Goal: Information Seeking & Learning: Learn about a topic

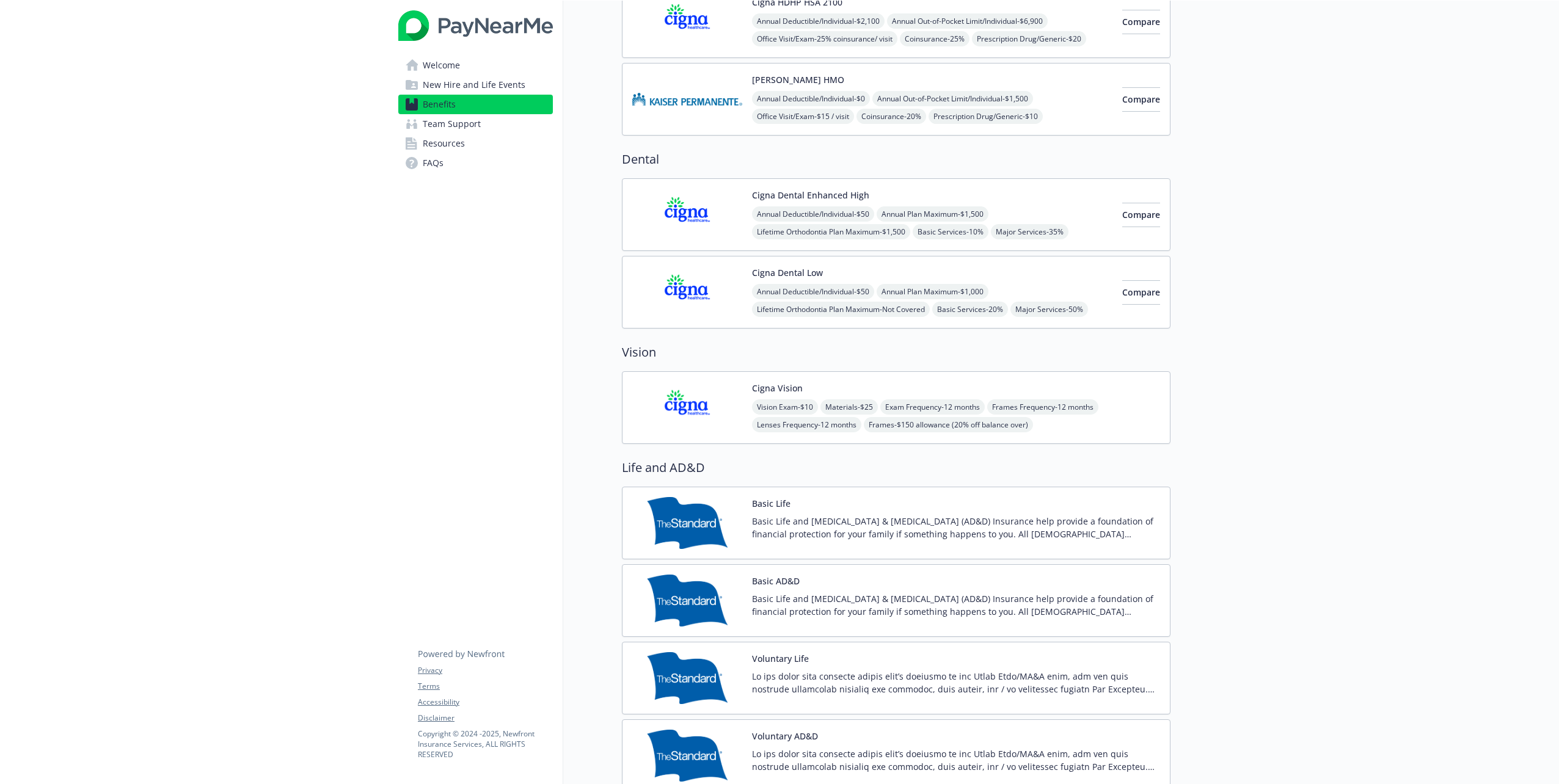
scroll to position [183, 0]
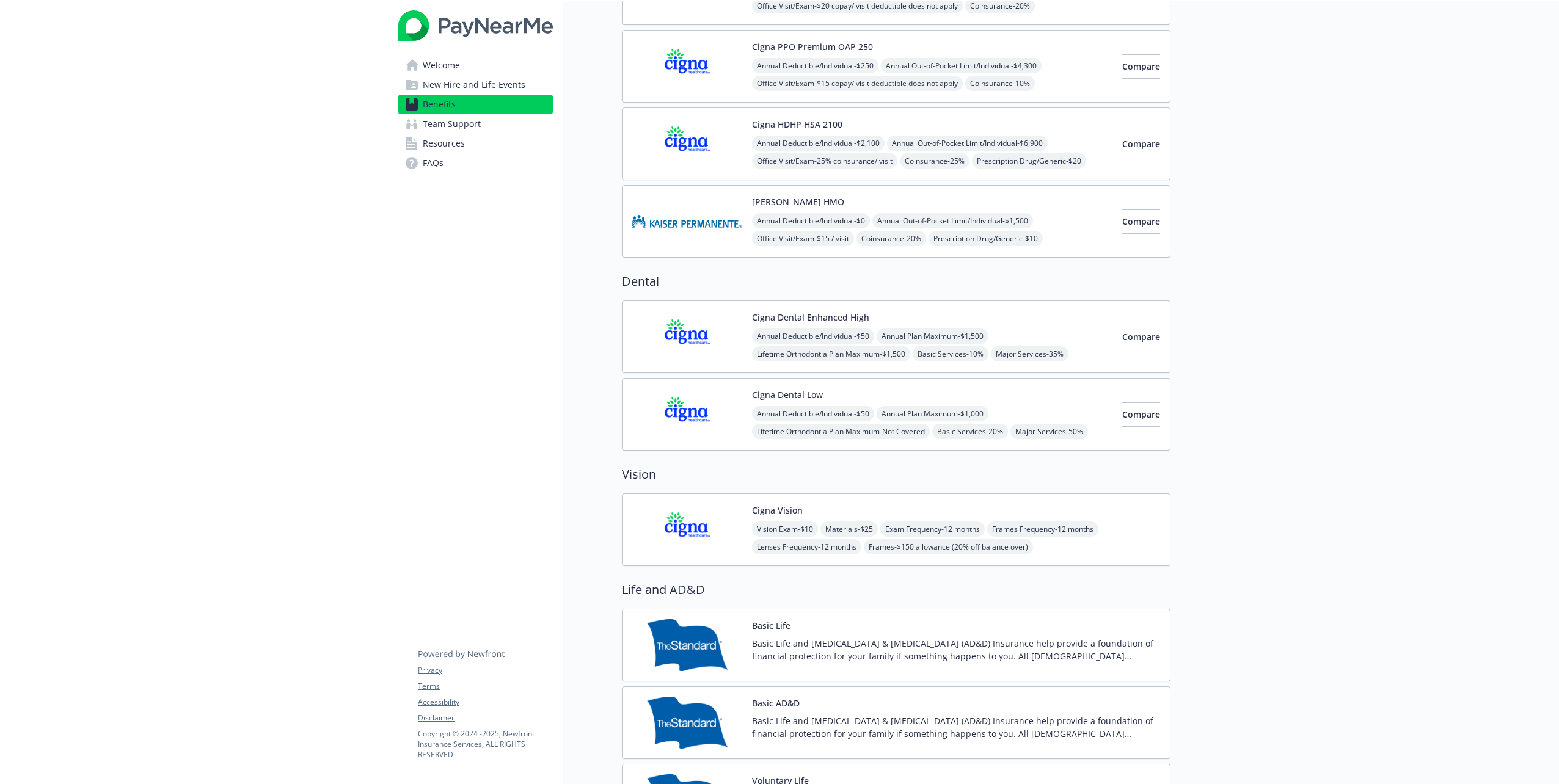
click at [754, 341] on div "Annual Deductible/Individual - $50 Annual Plan Maximum - $1,500 Lifetime Orthod…" at bounding box center [933, 354] width 361 height 51
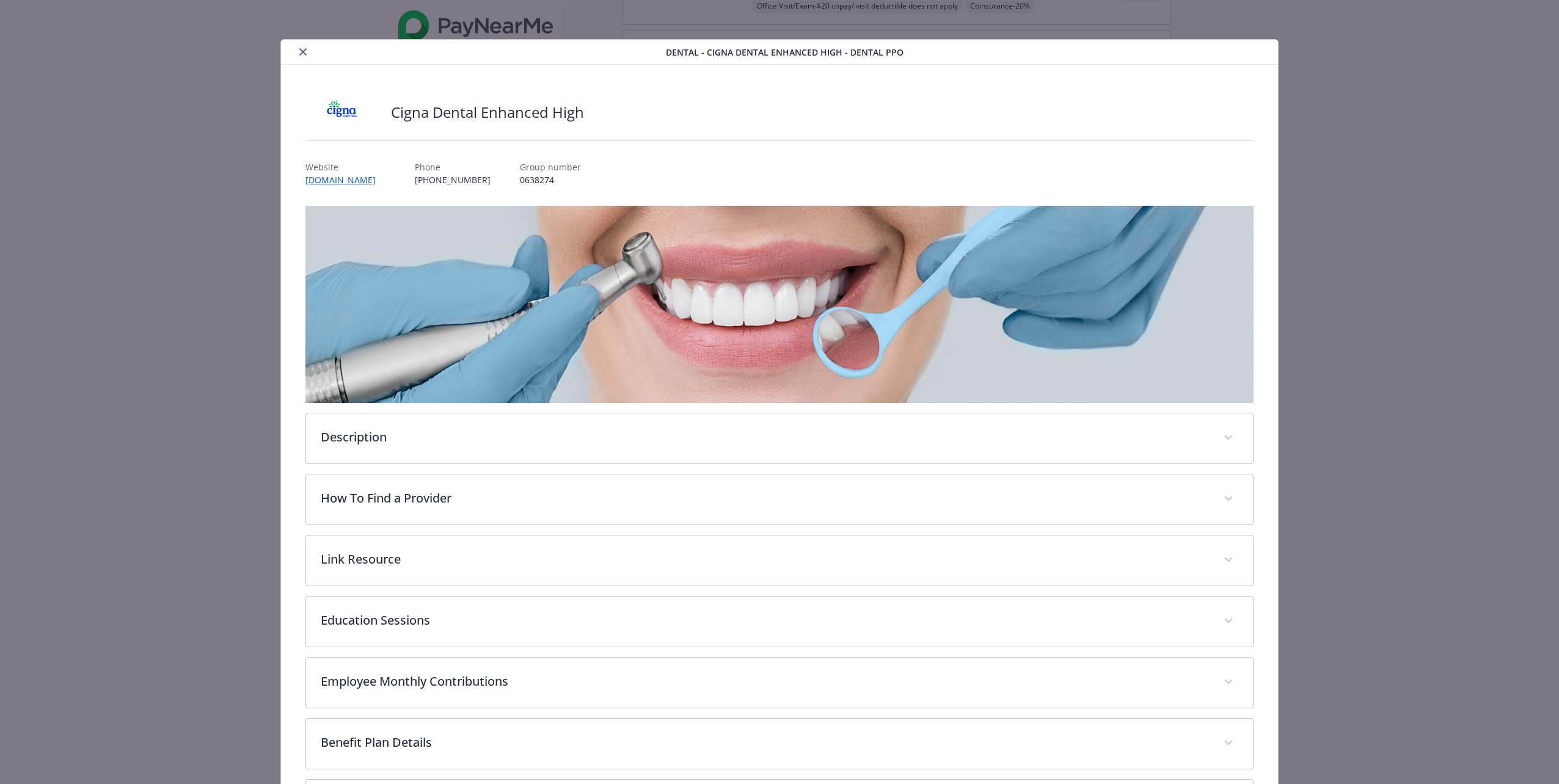
scroll to position [175, 0]
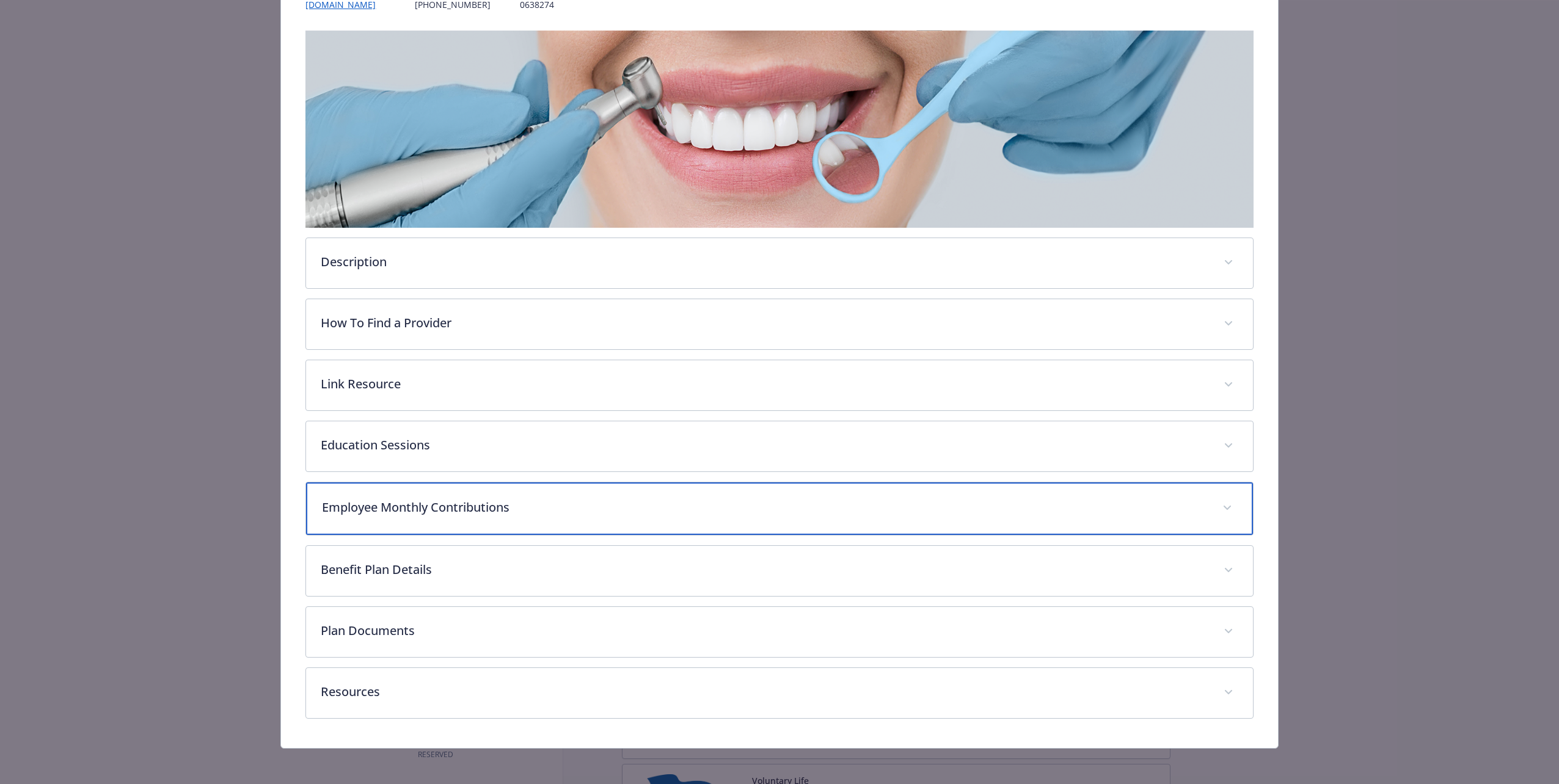
click at [466, 372] on div "Employee Monthly Contributions" at bounding box center [779, 509] width 946 height 52
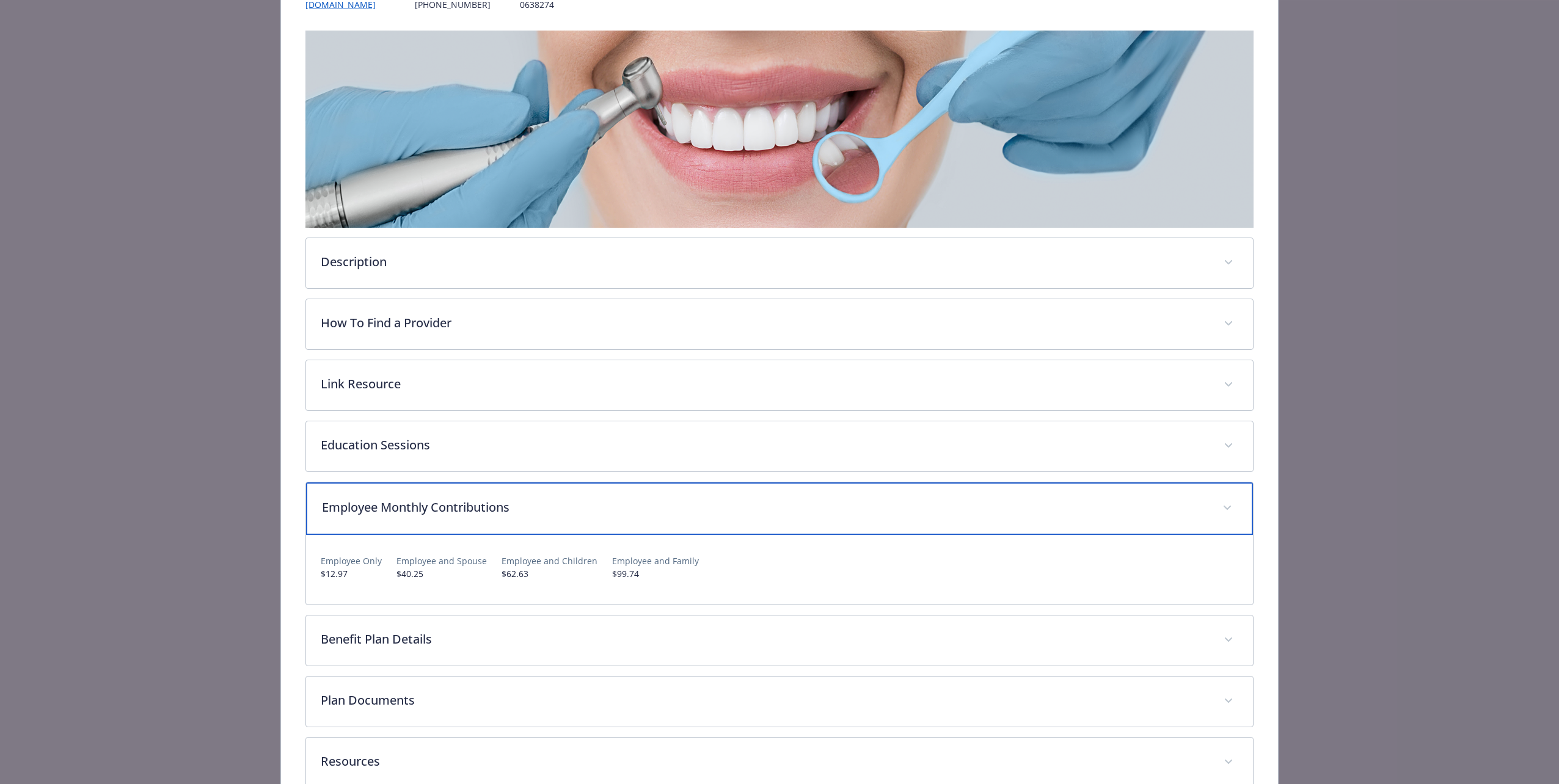
scroll to position [236, 0]
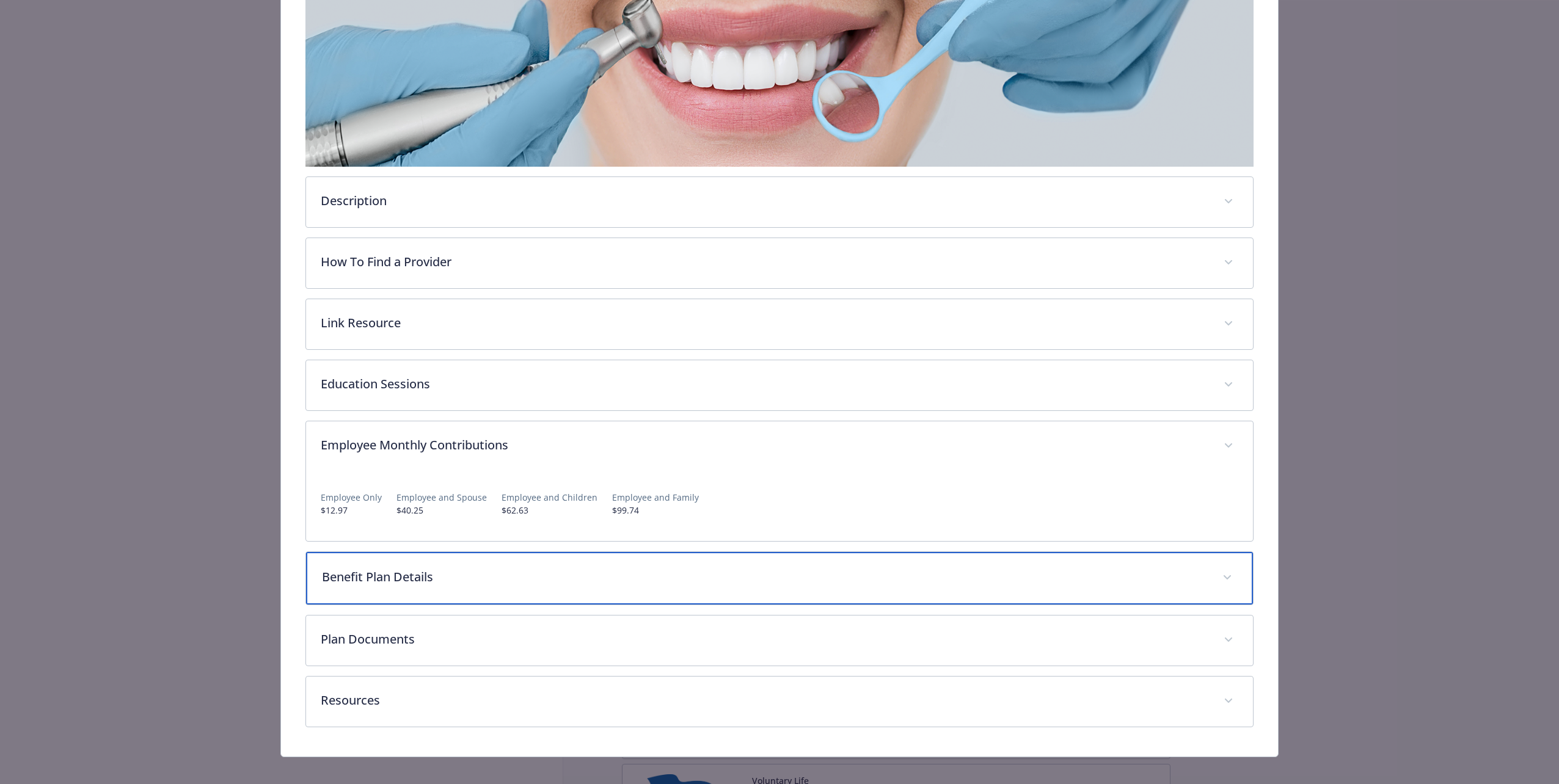
click at [414, 372] on p "Benefit Plan Details" at bounding box center [765, 577] width 886 height 18
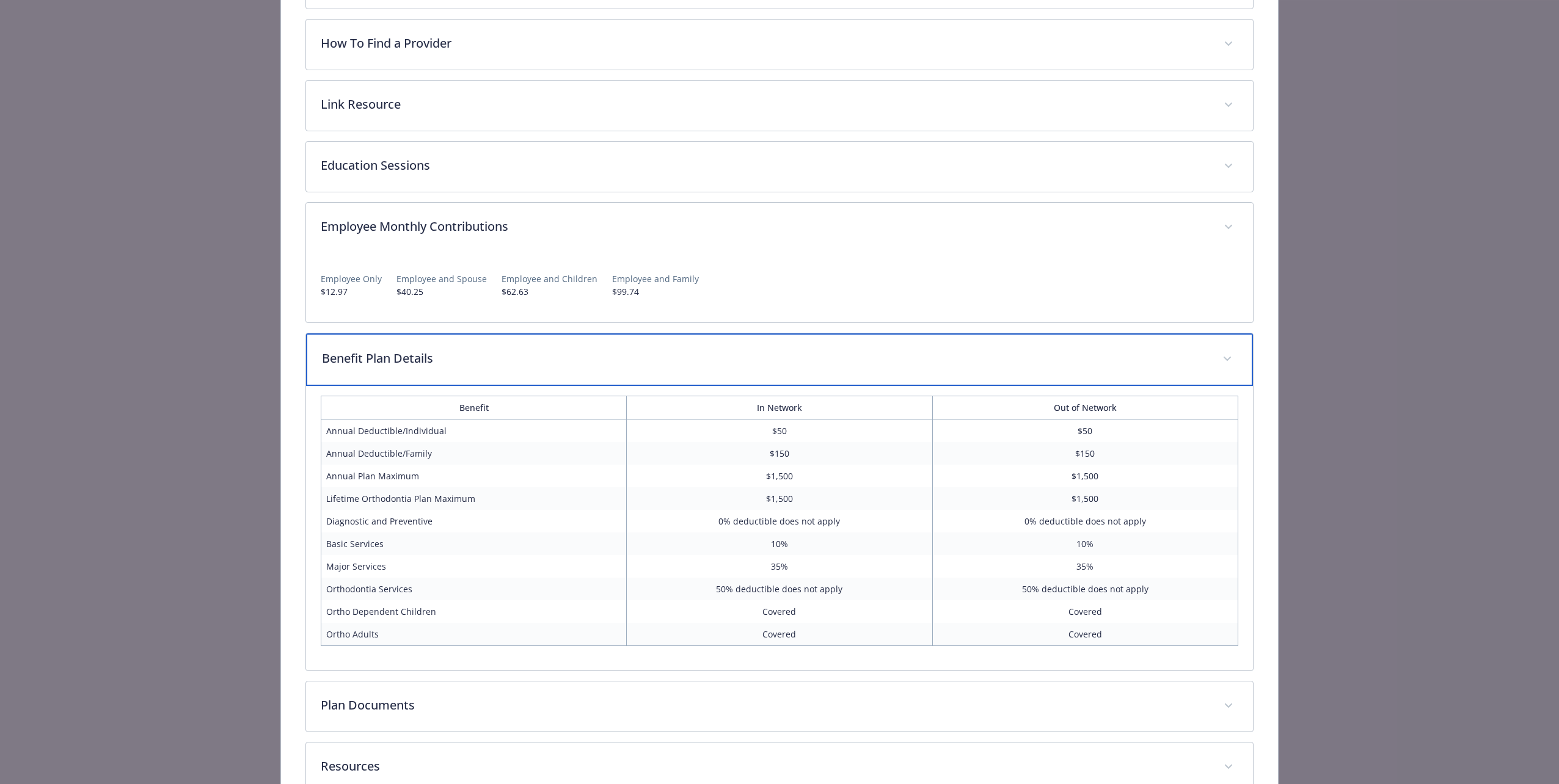
scroll to position [481, 0]
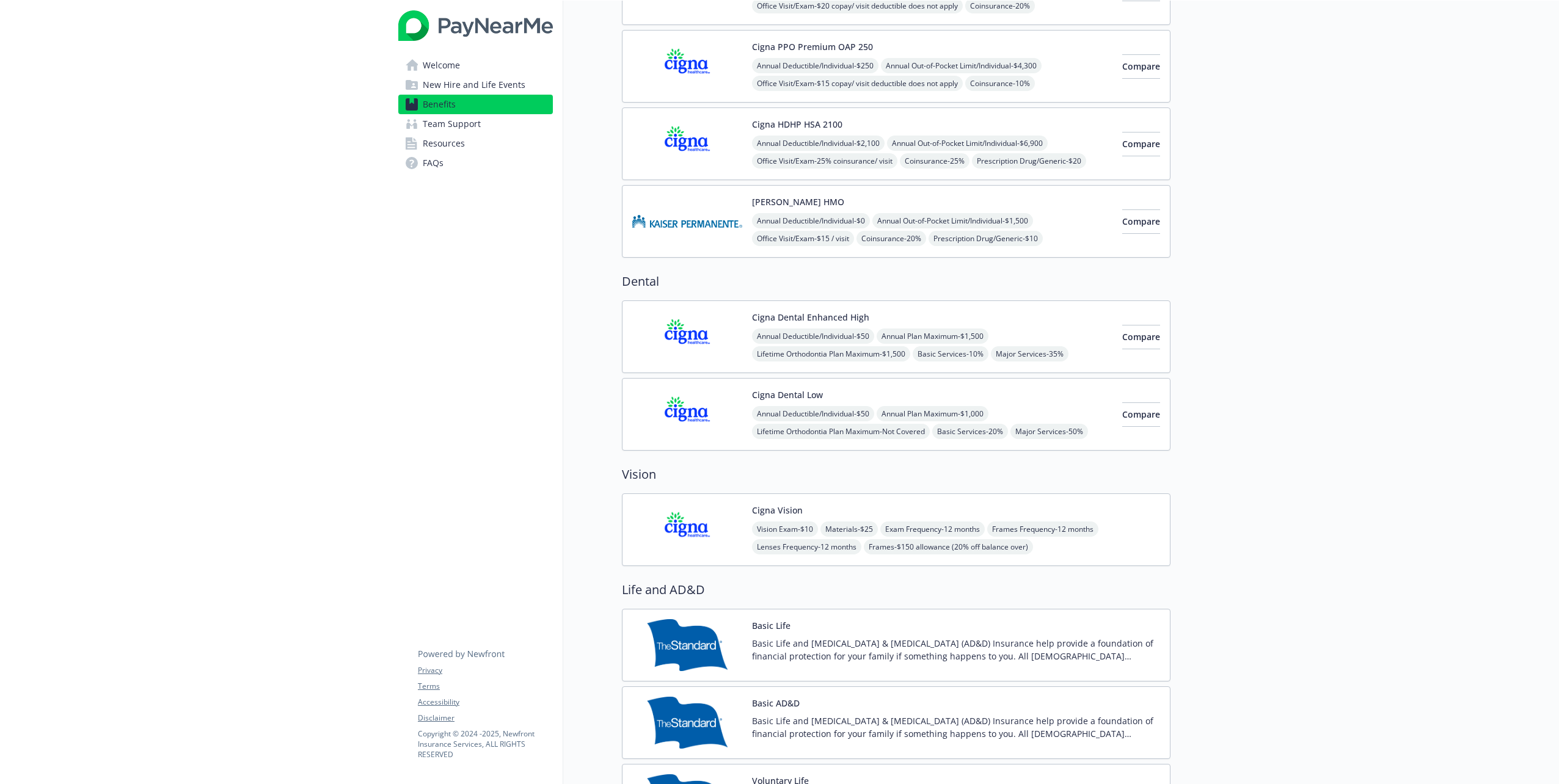
click at [689, 372] on img at bounding box center [687, 415] width 110 height 52
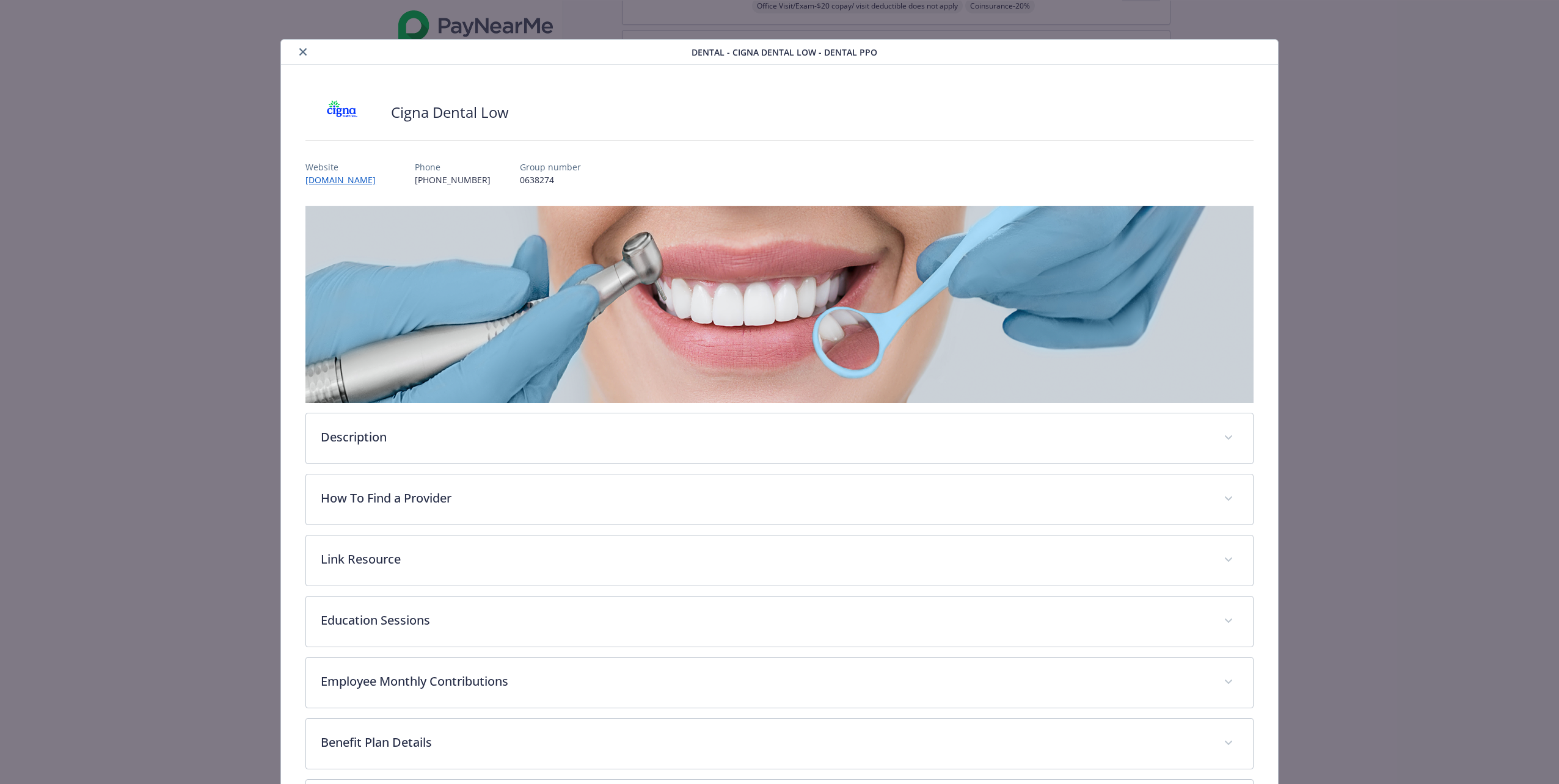
scroll to position [175, 0]
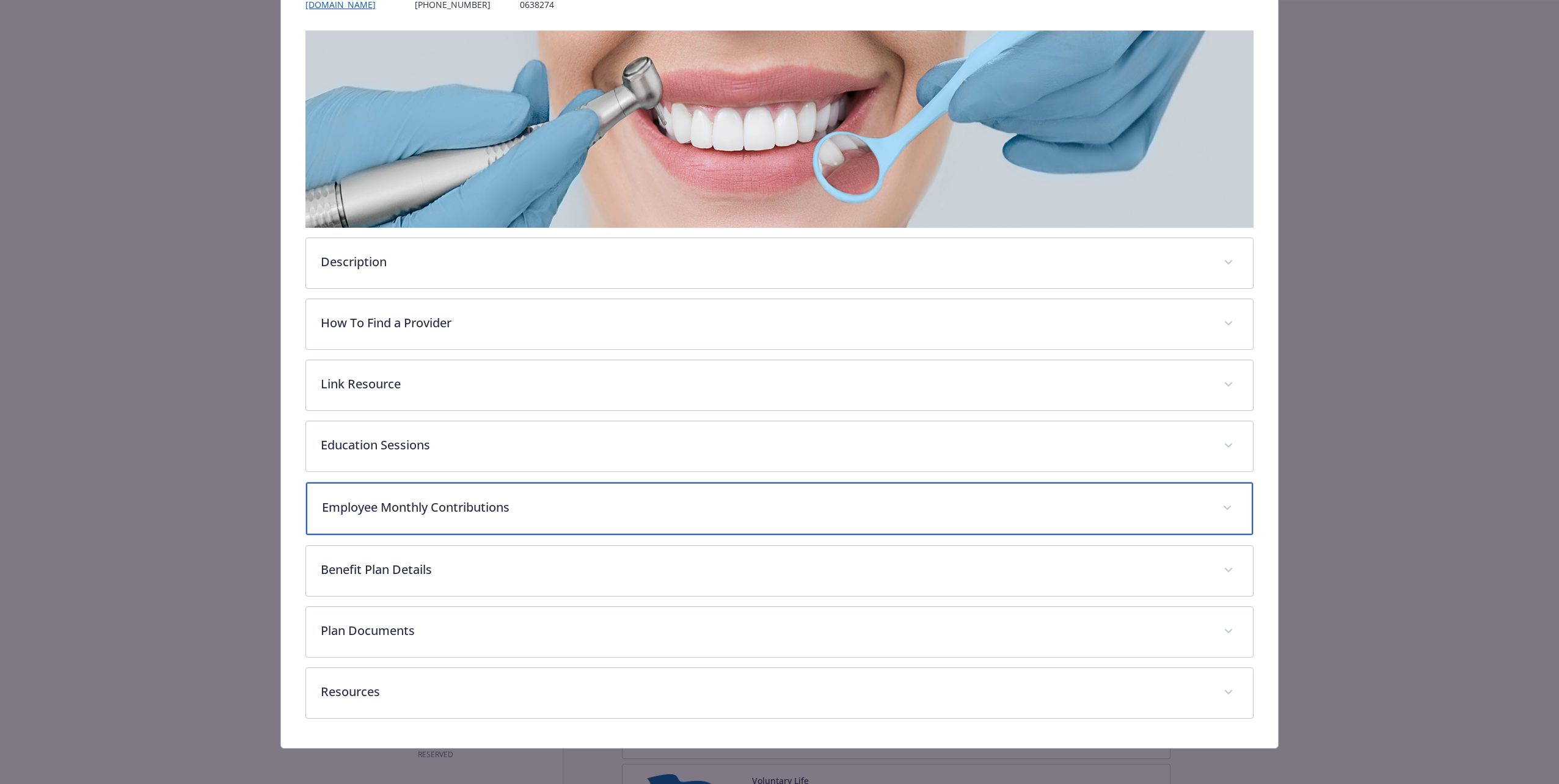
click at [473, 372] on p "Employee Monthly Contributions" at bounding box center [765, 508] width 886 height 18
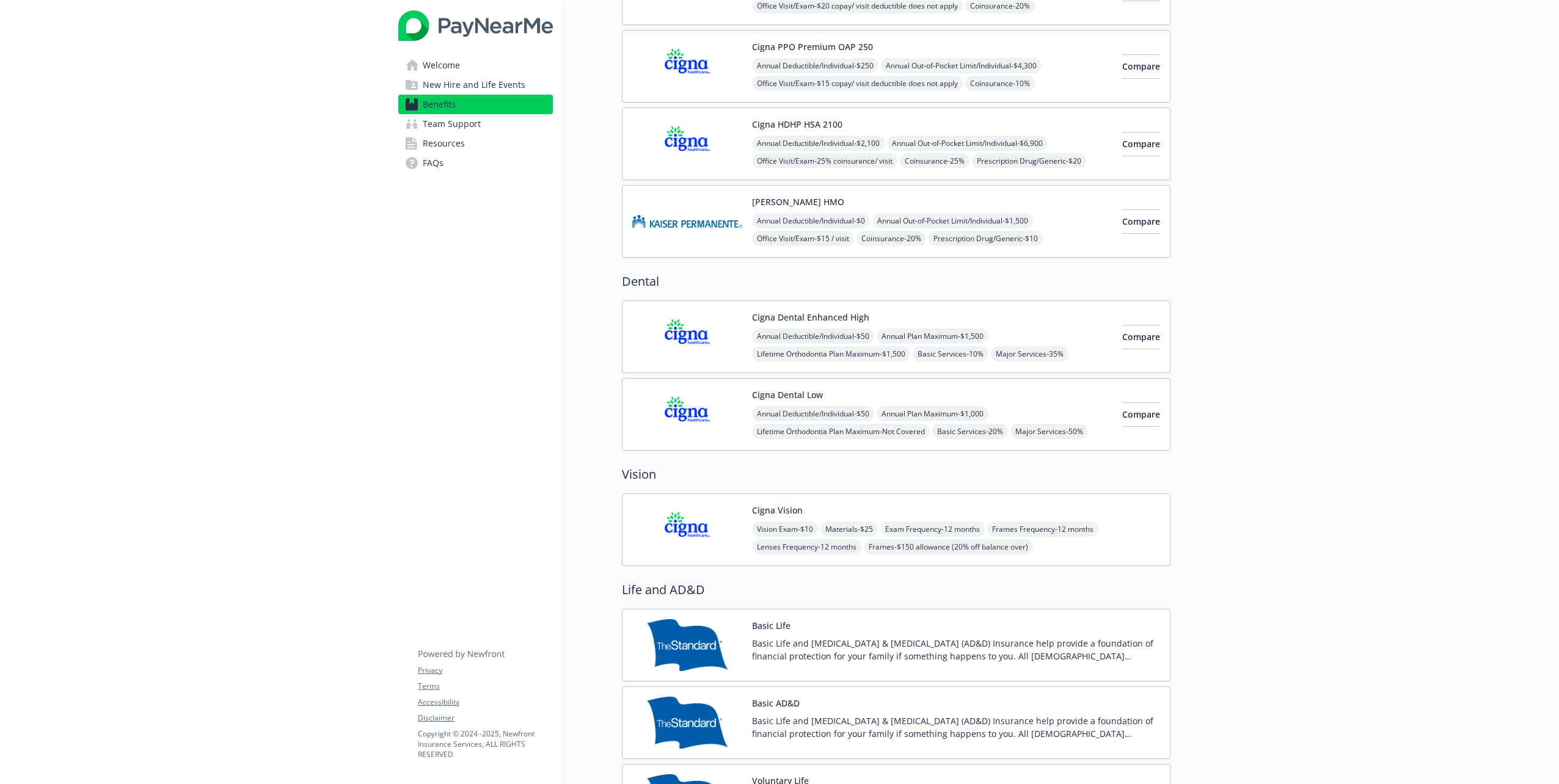
click at [694, 332] on img at bounding box center [687, 337] width 110 height 52
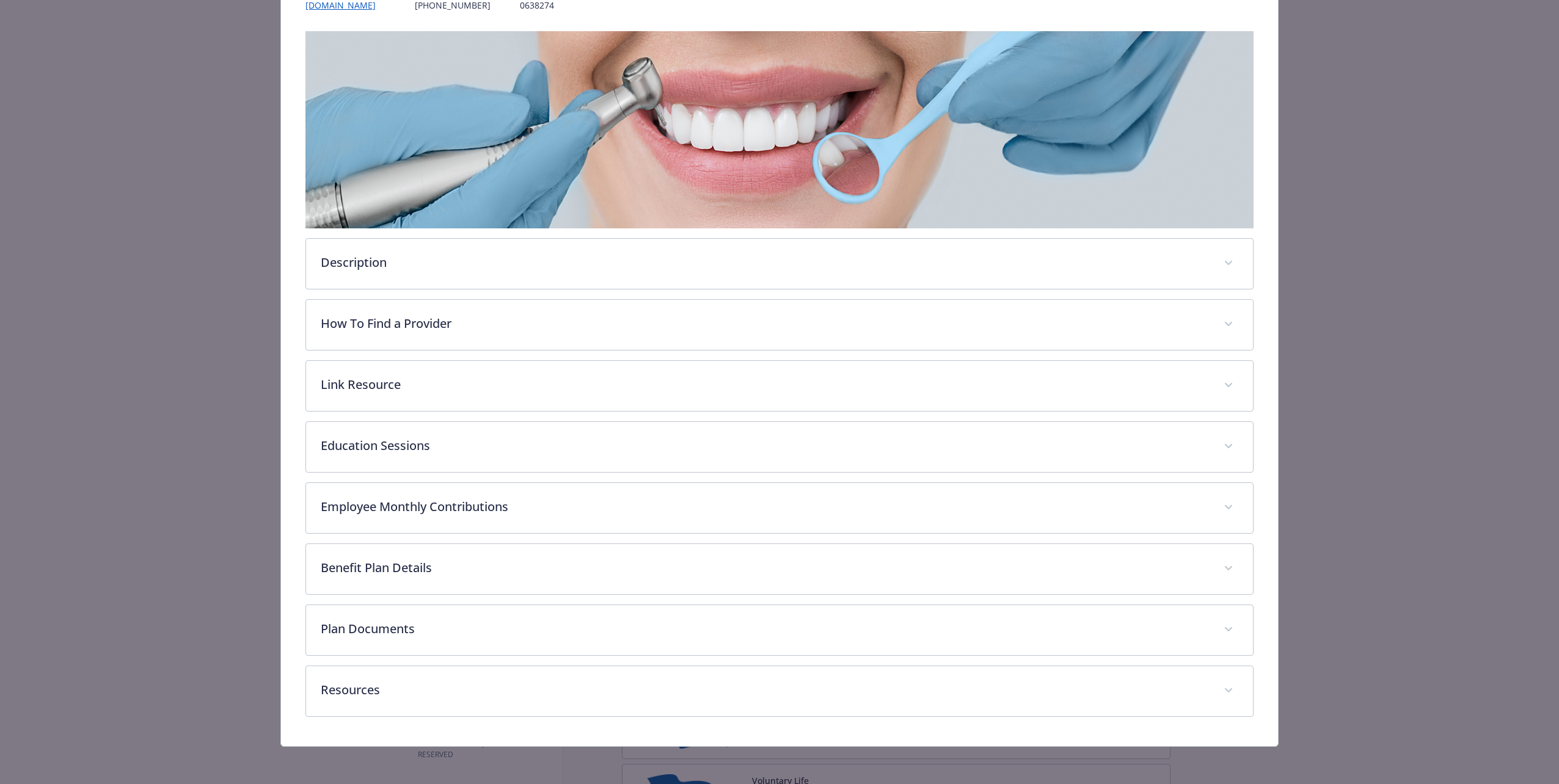
scroll to position [175, 0]
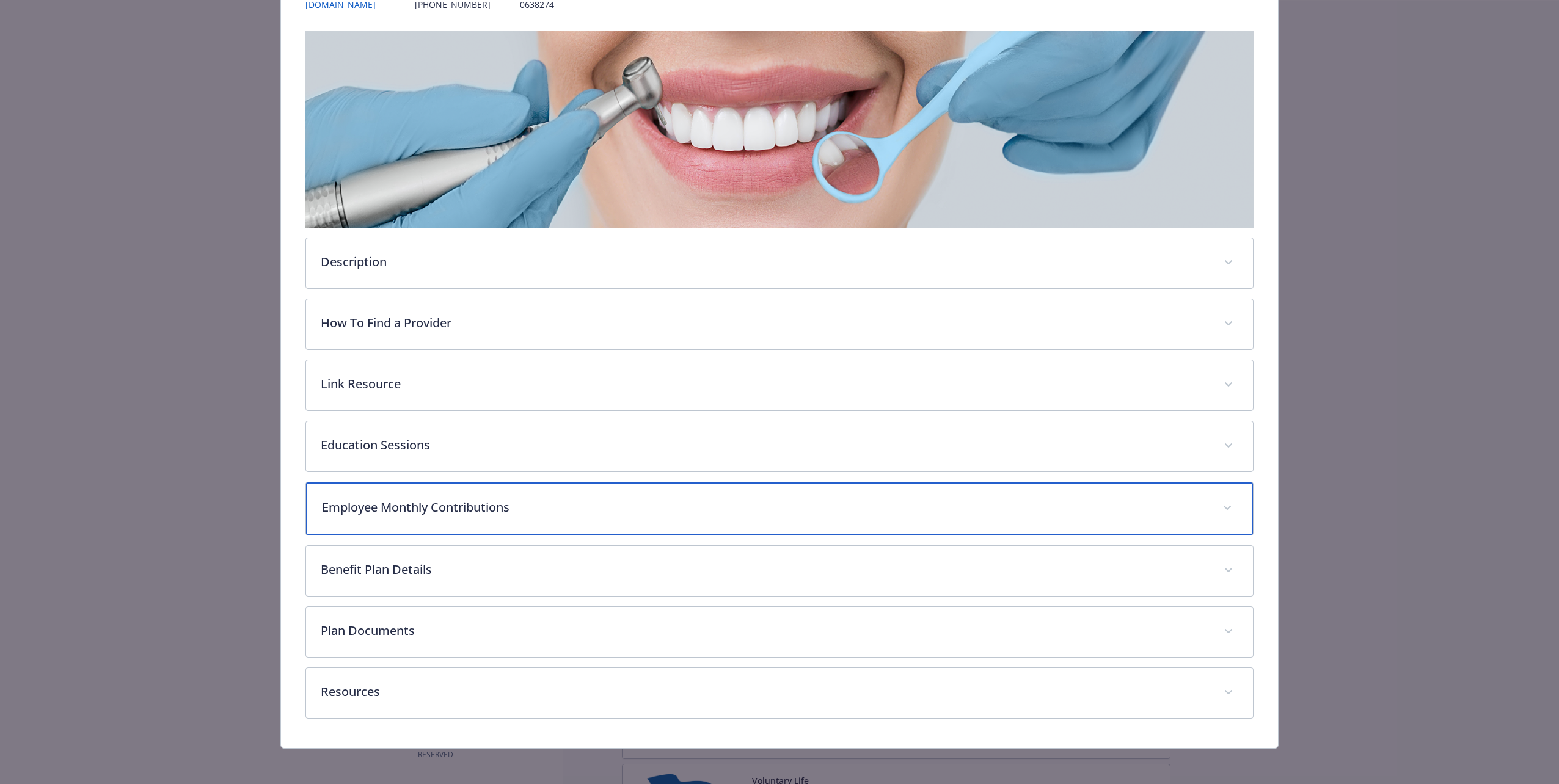
click at [507, 372] on p "Employee Monthly Contributions" at bounding box center [765, 508] width 886 height 18
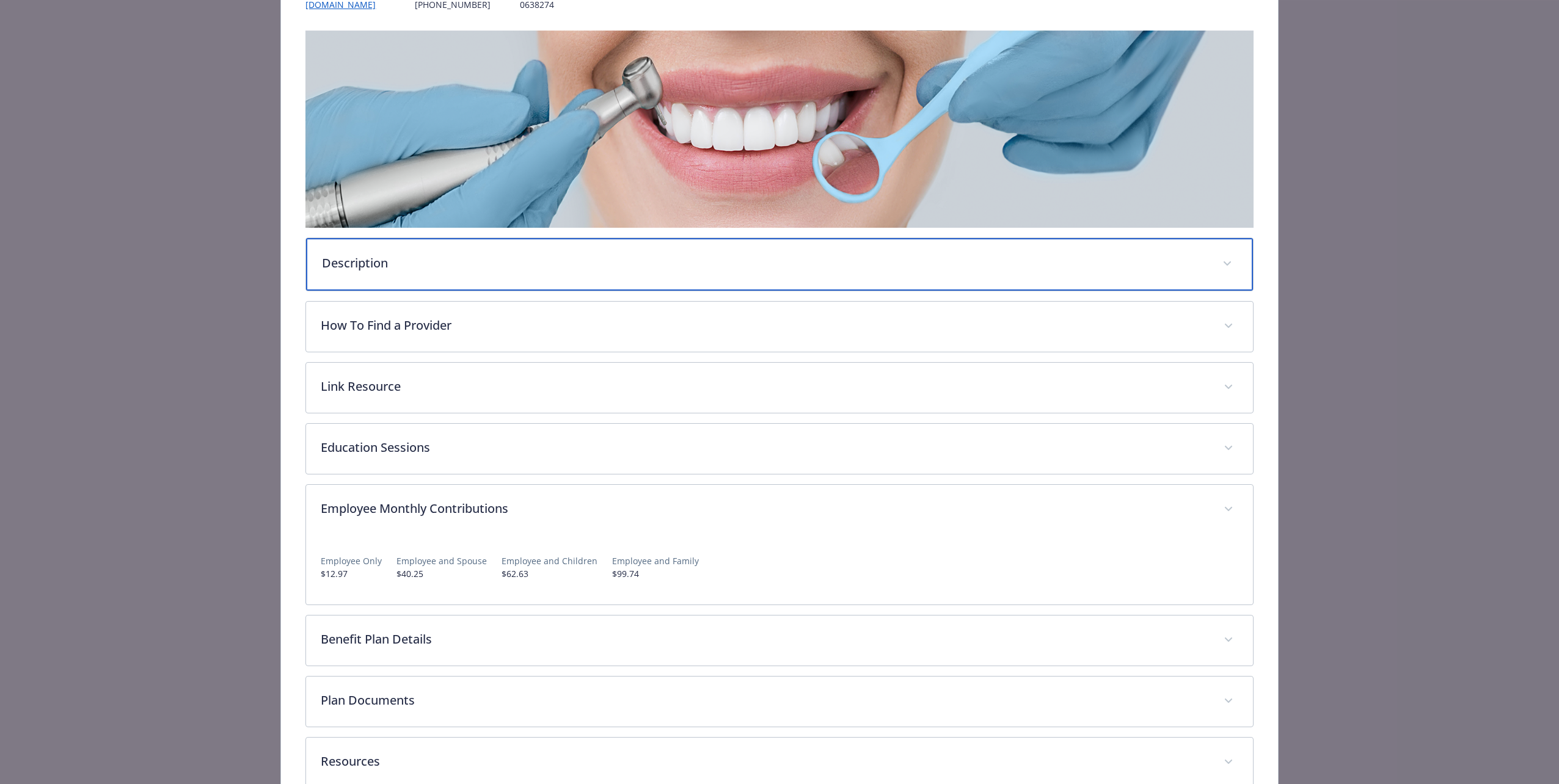
click at [457, 254] on p "Description" at bounding box center [765, 263] width 886 height 18
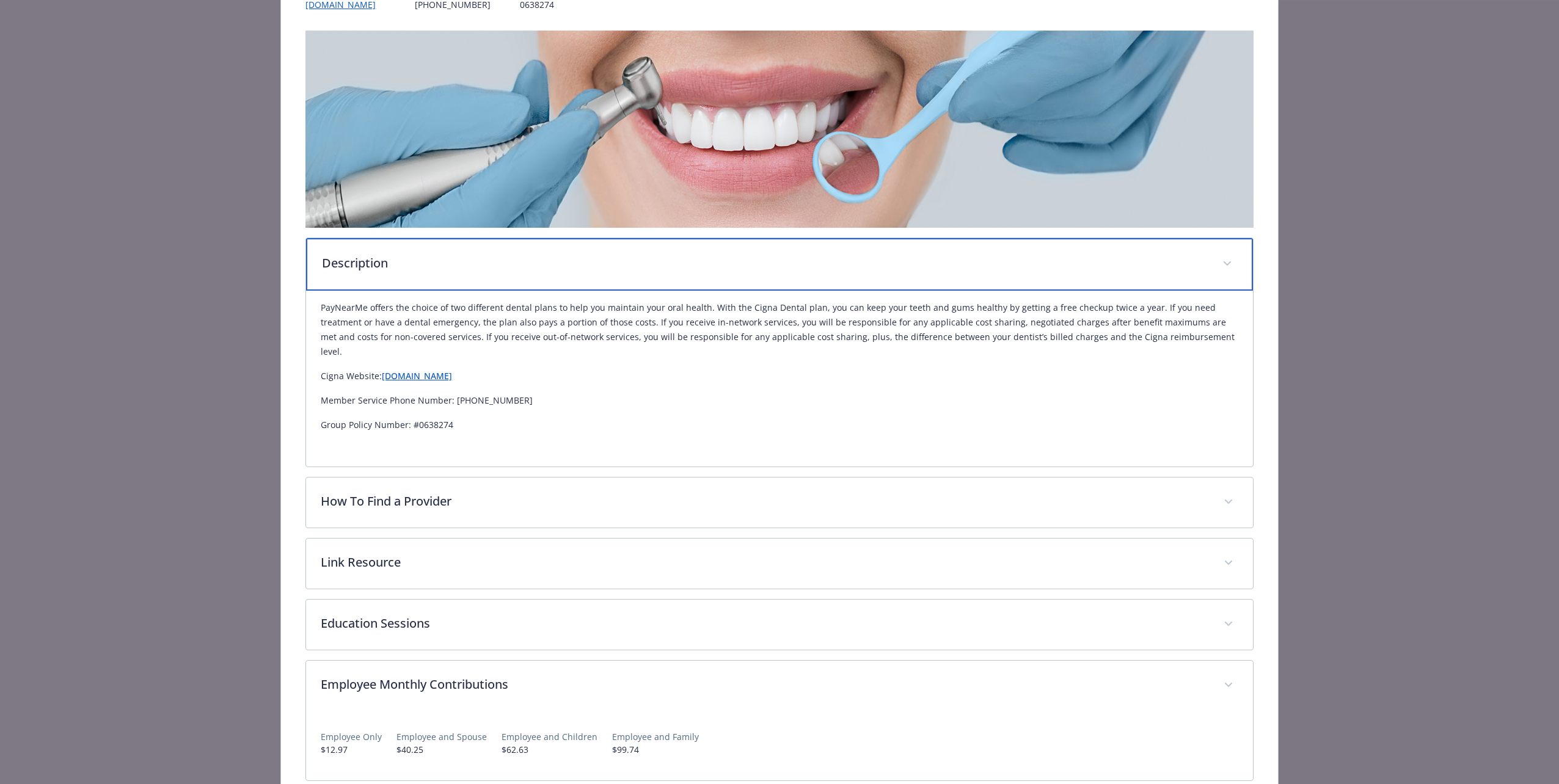
scroll to position [409, 0]
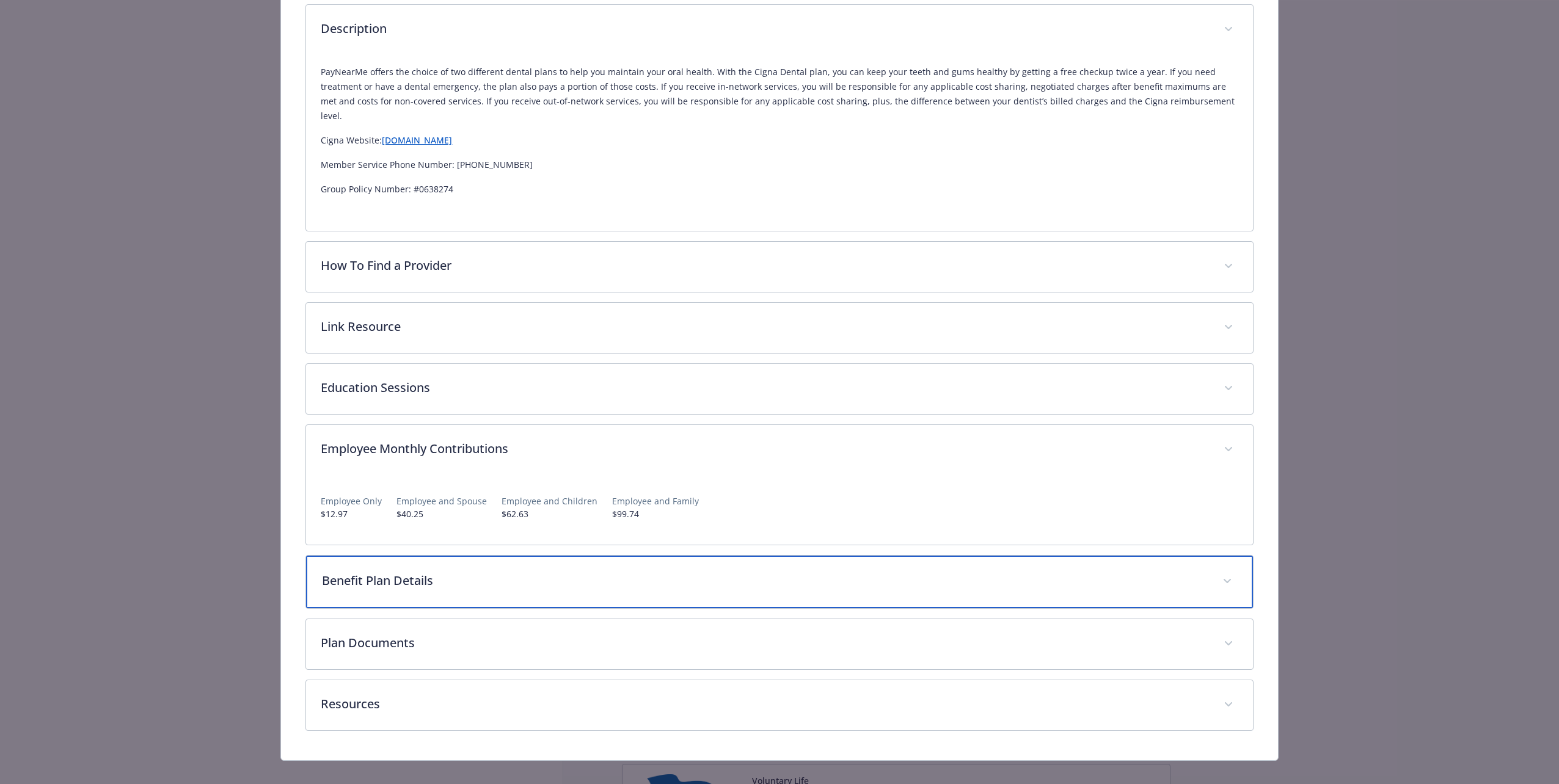
click at [474, 372] on p "Benefit Plan Details" at bounding box center [765, 581] width 886 height 18
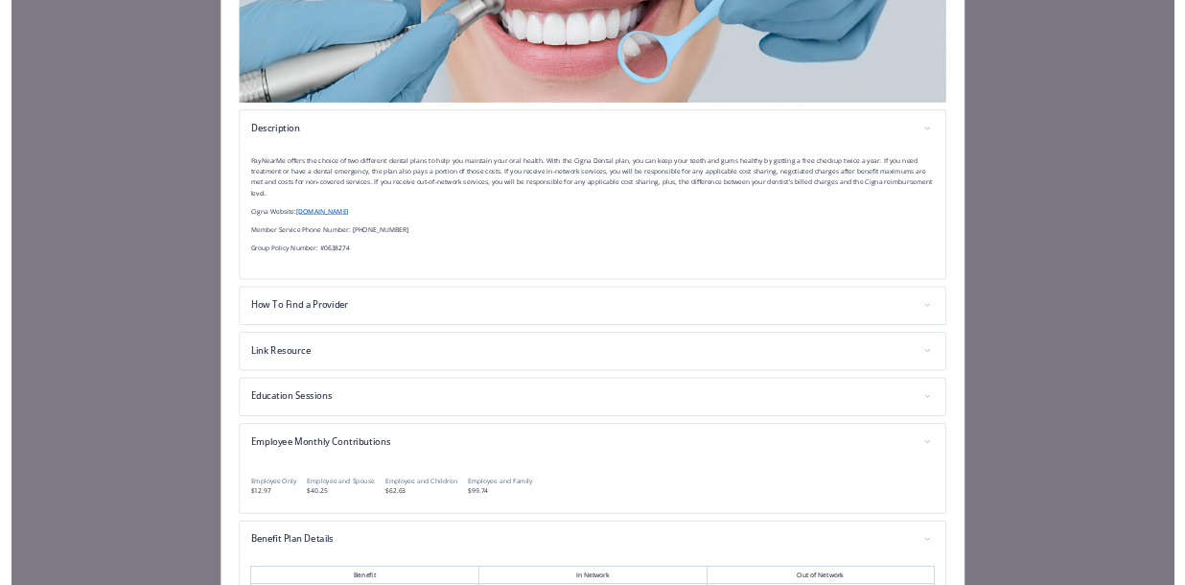
scroll to position [0, 0]
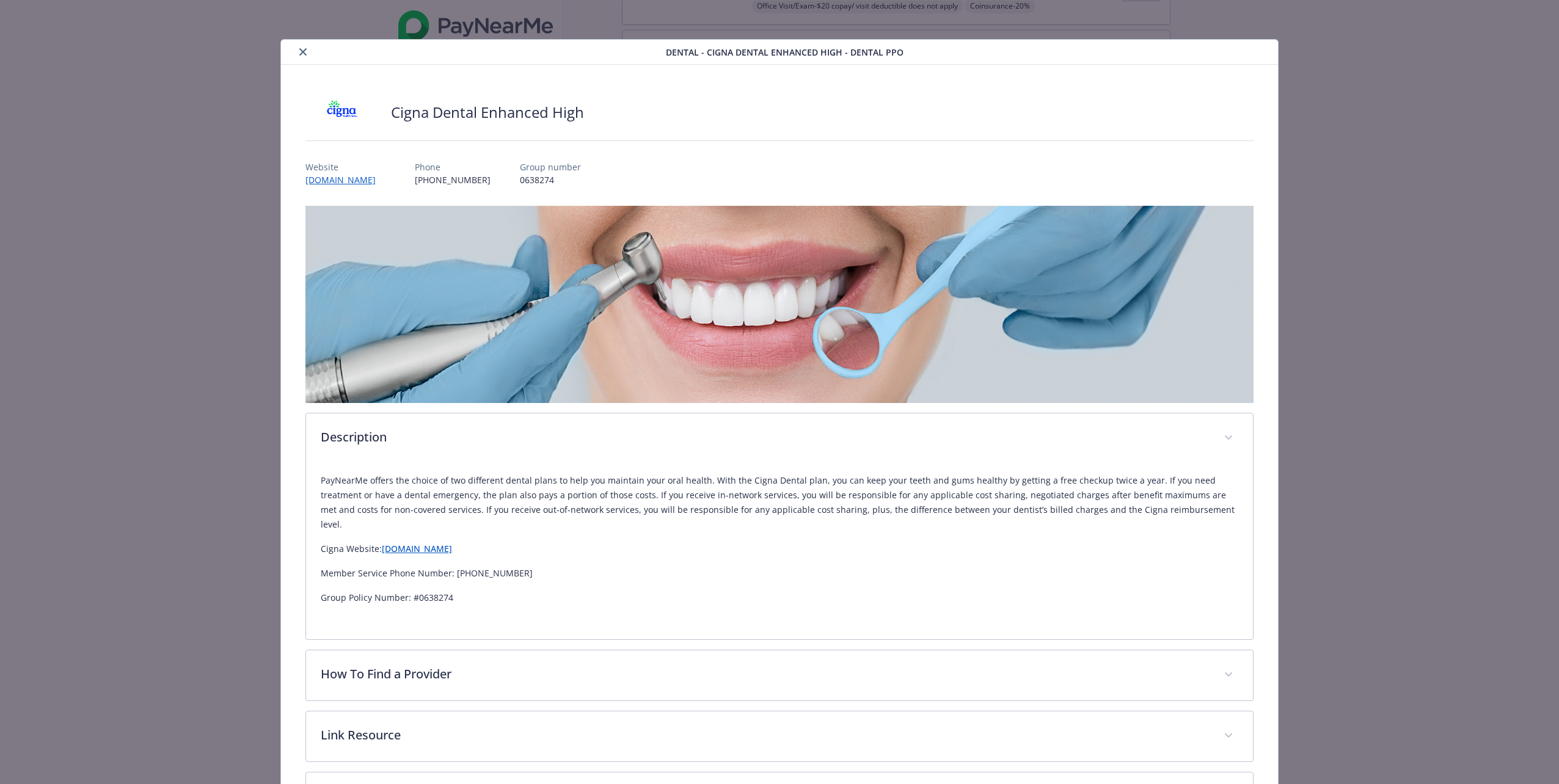
click at [754, 372] on div "Cigna Dental Enhanced High Website [DOMAIN_NAME] Phone [PHONE_NUMBER] Group num…" at bounding box center [779, 758] width 996 height 1386
